Goal: Navigation & Orientation: Find specific page/section

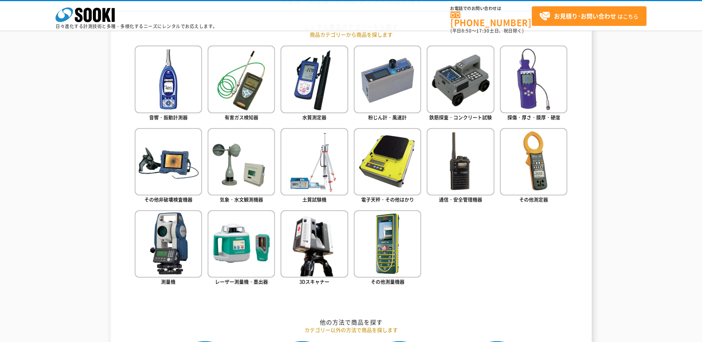
scroll to position [333, 0]
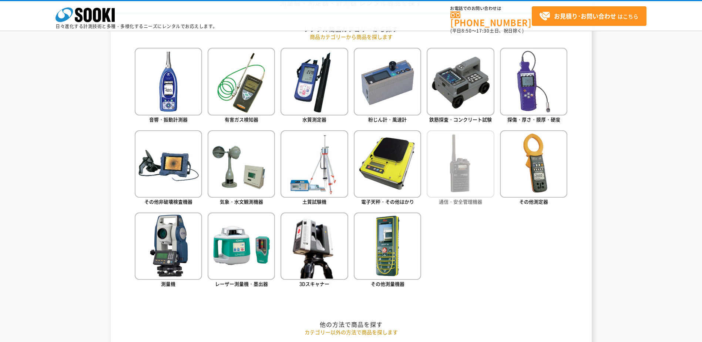
click at [454, 173] on img at bounding box center [460, 163] width 67 height 67
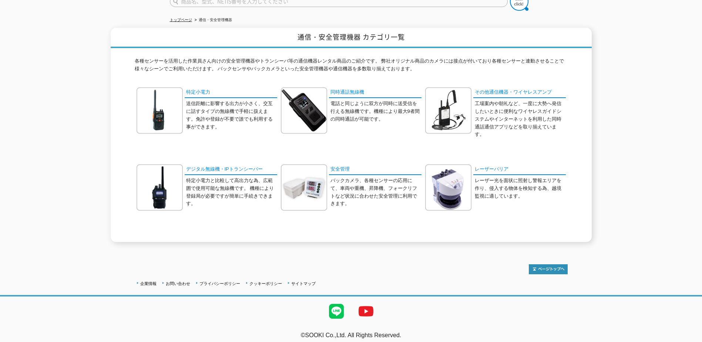
scroll to position [71, 0]
click at [454, 173] on img at bounding box center [448, 187] width 46 height 46
click at [313, 186] on img at bounding box center [304, 187] width 46 height 46
